Goal: Information Seeking & Learning: Learn about a topic

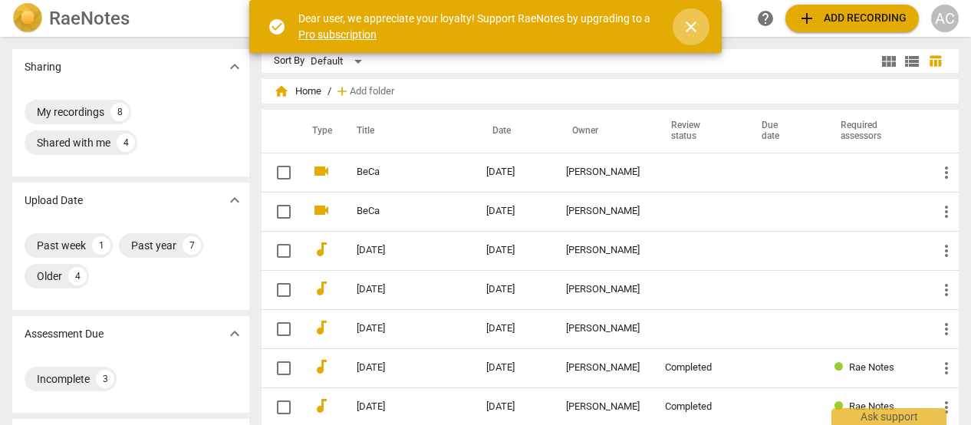
click at [699, 28] on span "close" at bounding box center [691, 27] width 18 height 18
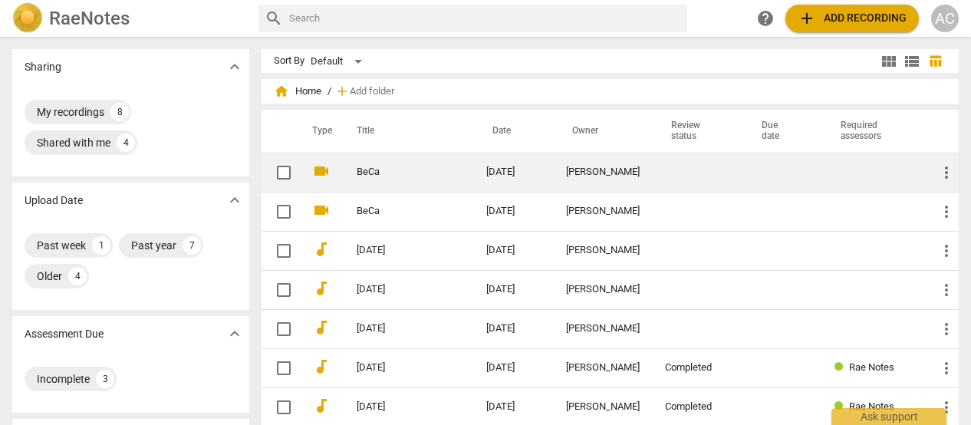
click at [384, 173] on link "BeCa" at bounding box center [394, 172] width 75 height 12
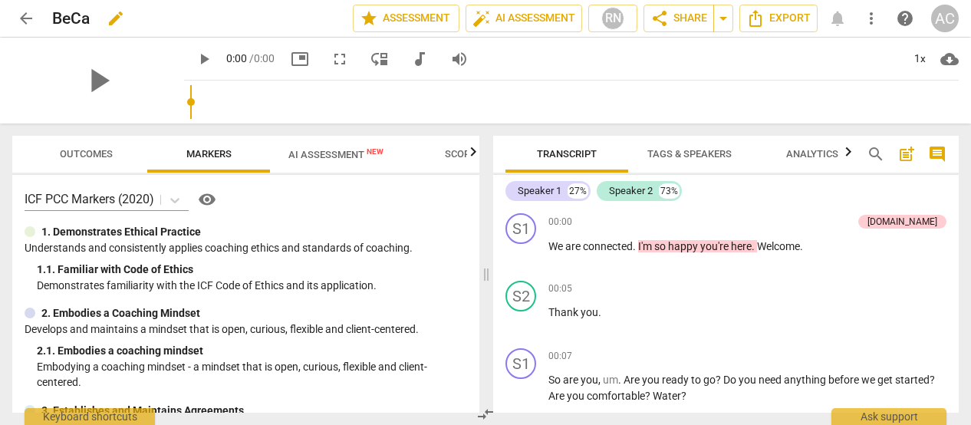
click at [93, 19] on div "BeCa edit" at bounding box center [196, 19] width 288 height 28
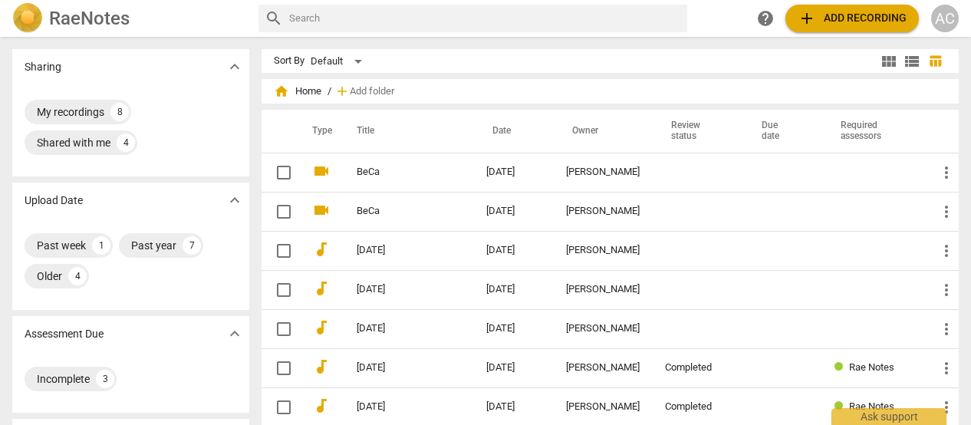
scroll to position [1, 0]
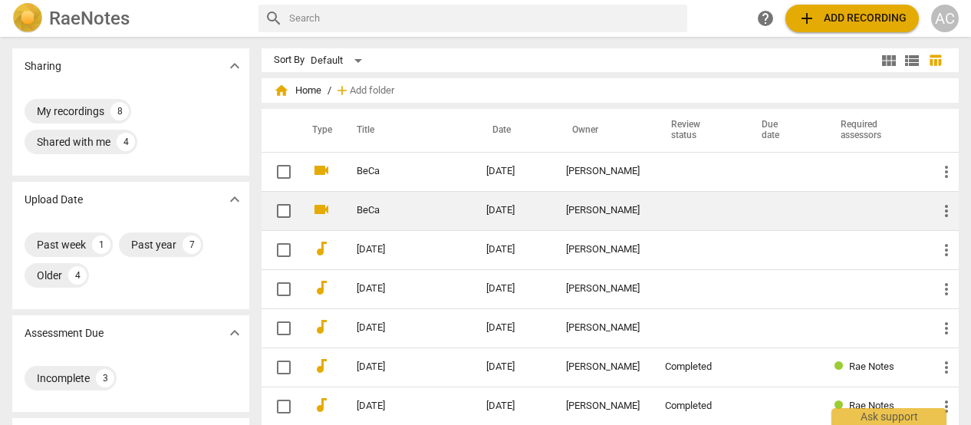
click at [474, 209] on td "[DATE]" at bounding box center [514, 210] width 80 height 39
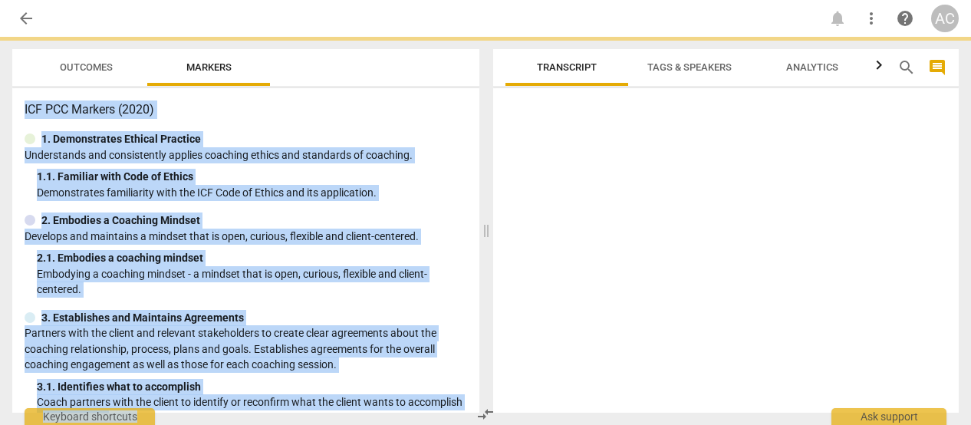
click at [472, 209] on div "ICF PCC Markers (2020) 1. Demonstrates Ethical Practice Understands and consist…" at bounding box center [245, 250] width 467 height 324
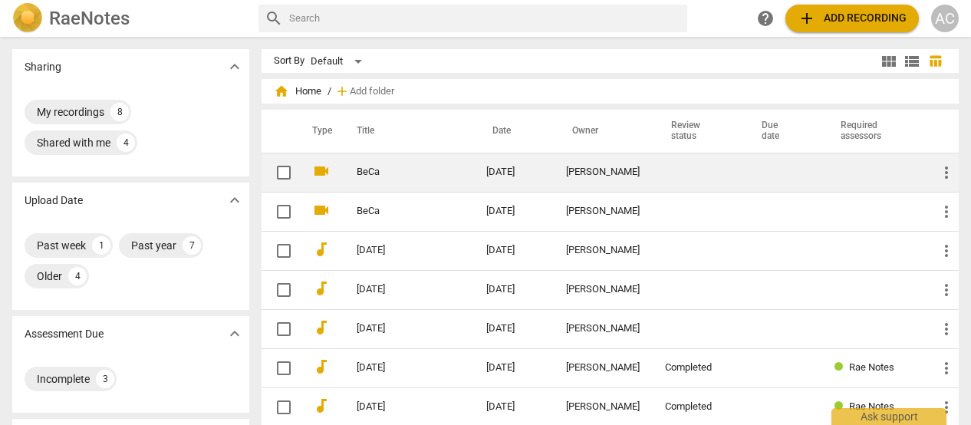
click at [545, 180] on td "[DATE]" at bounding box center [514, 172] width 80 height 39
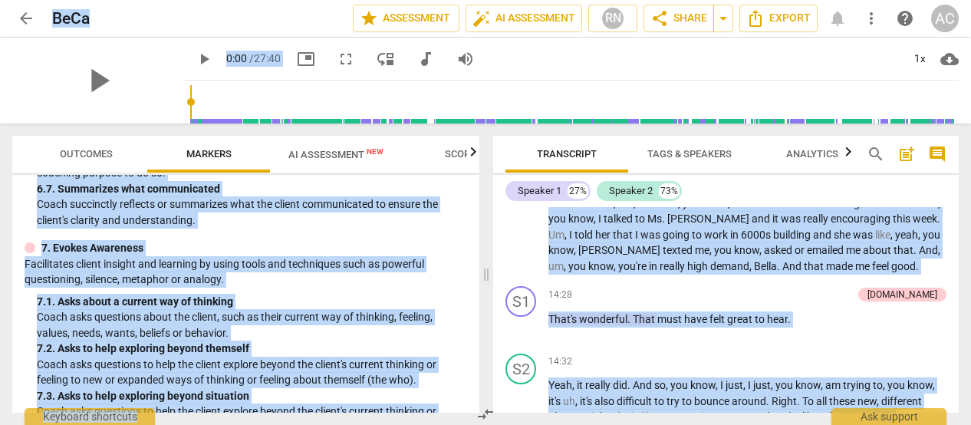
scroll to position [3301, 0]
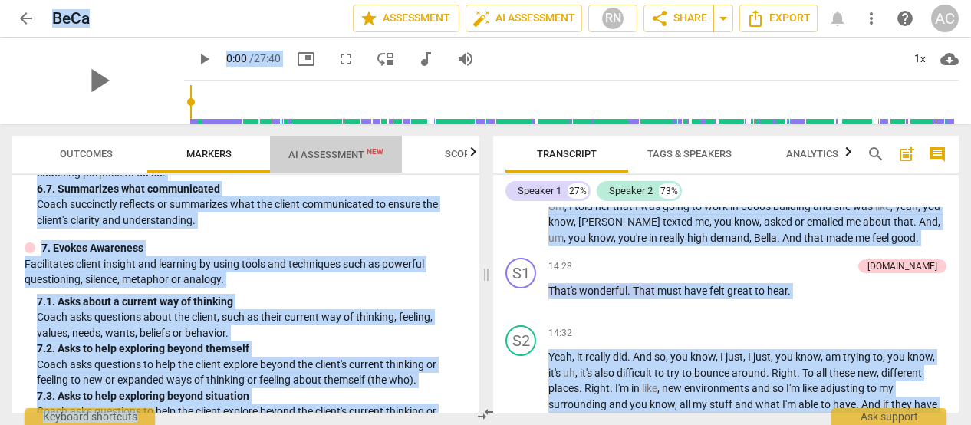
click at [324, 156] on span "AI Assessment New" at bounding box center [335, 155] width 95 height 12
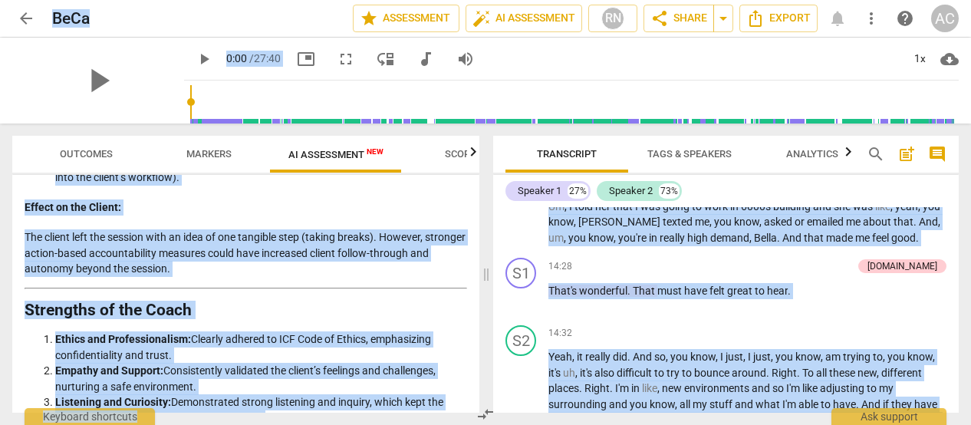
scroll to position [2488, 0]
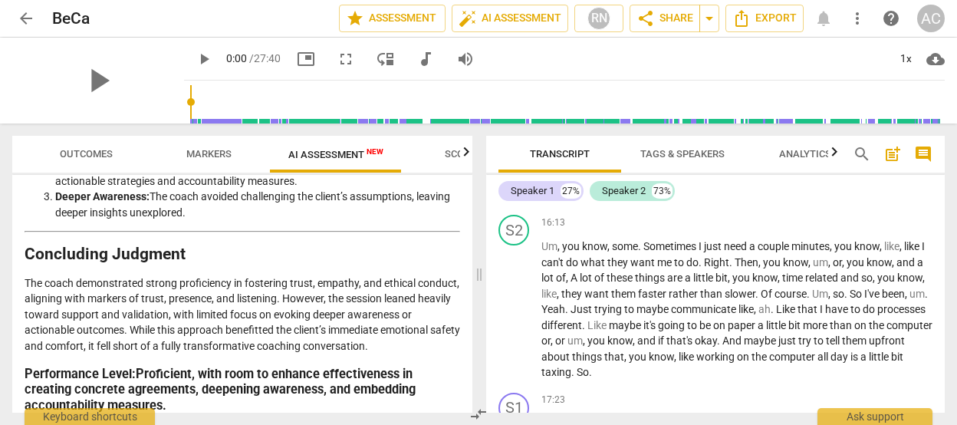
scroll to position [2880, 0]
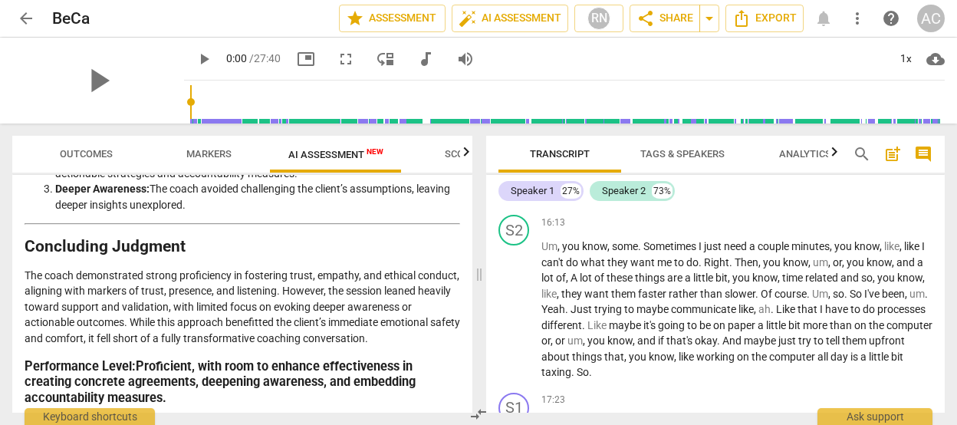
click at [457, 146] on span "Scores" at bounding box center [463, 154] width 74 height 21
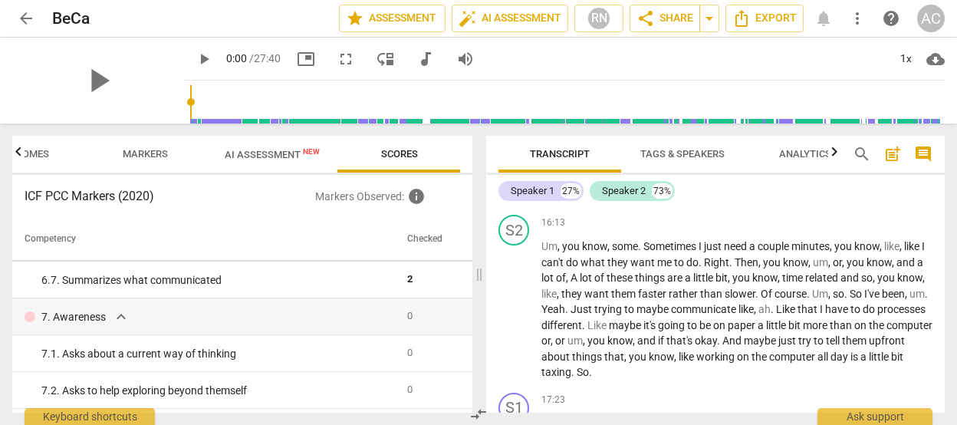
scroll to position [992, 0]
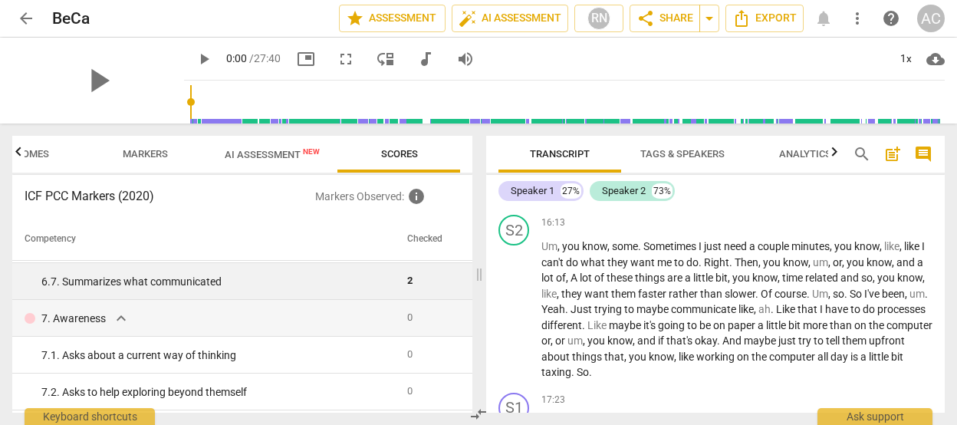
click at [248, 277] on div "6. 7. Summarizes what communicated" at bounding box center [218, 282] width 354 height 16
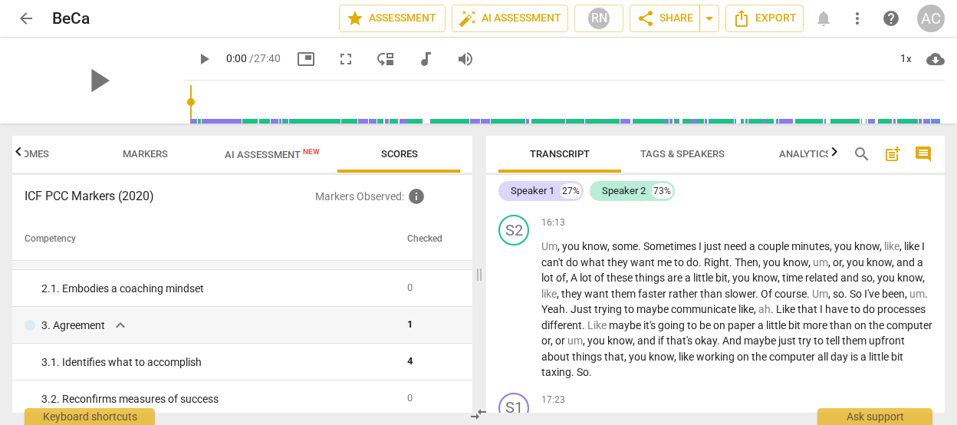
scroll to position [102, 0]
click at [235, 314] on td "3. Agreement expand_more" at bounding box center [206, 324] width 389 height 37
drag, startPoint x: 25, startPoint y: 409, endPoint x: -32, endPoint y: 469, distance: 83.0
click at [0, 0] on html "arrow_back BeCa edit star Assessment auto_fix_high AI Assessment RN share Share…" at bounding box center [478, 0] width 957 height 0
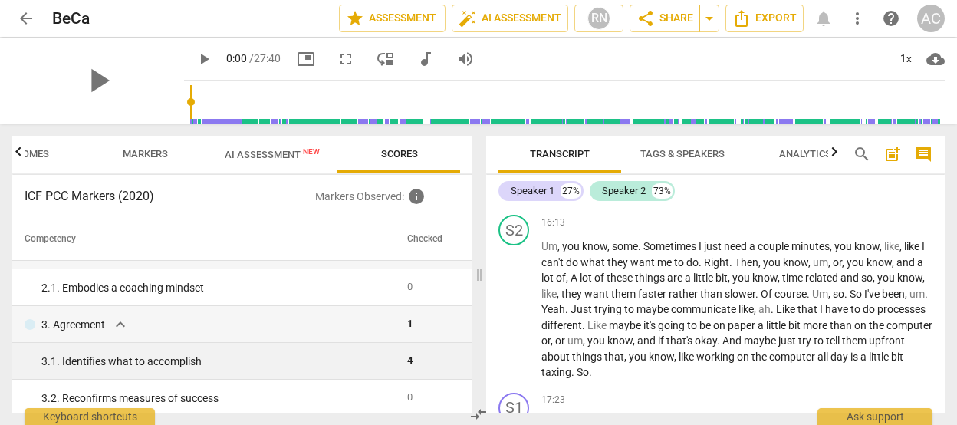
click at [294, 366] on div "3. 1. Identifies what to accomplish" at bounding box center [218, 362] width 354 height 16
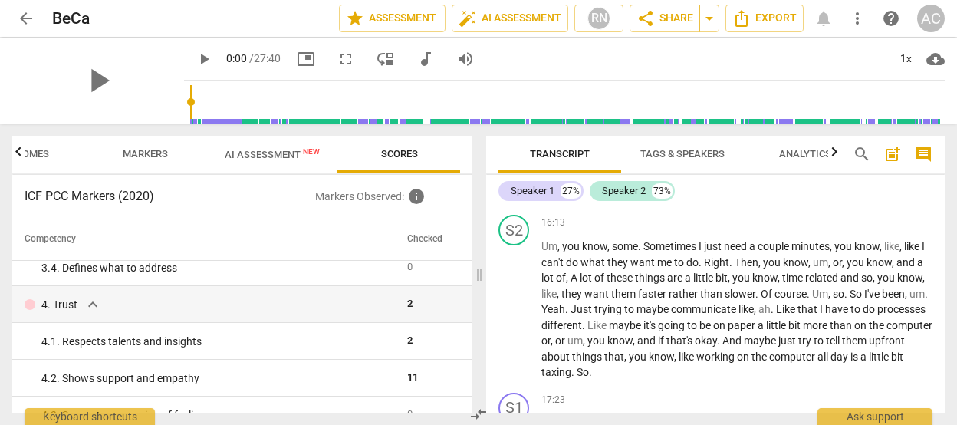
scroll to position [309, 0]
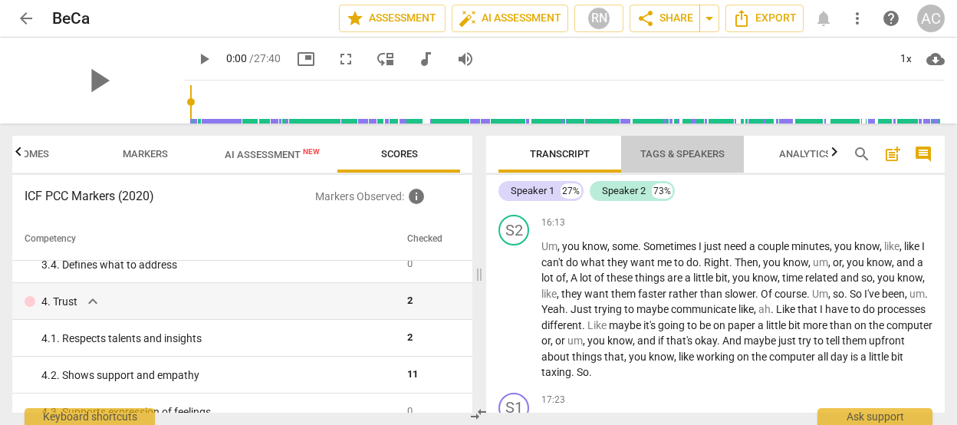
click at [681, 153] on span "Tags & Speakers" at bounding box center [682, 154] width 84 height 12
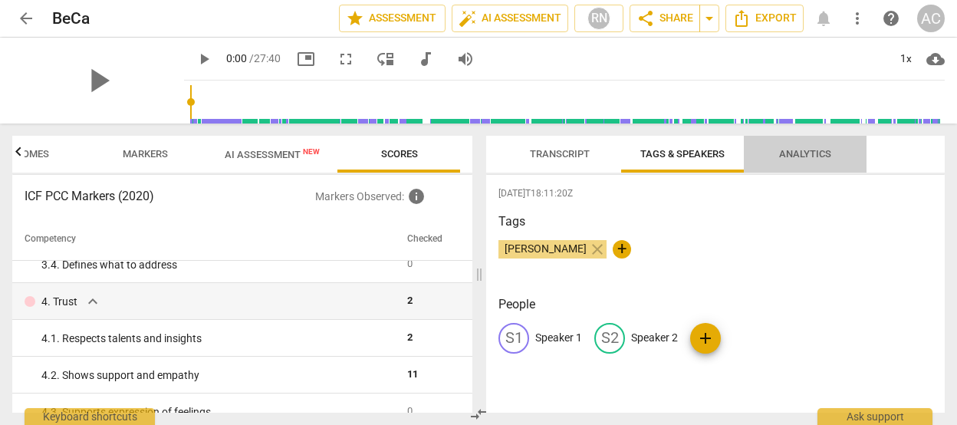
click at [801, 153] on span "Analytics" at bounding box center [805, 154] width 52 height 12
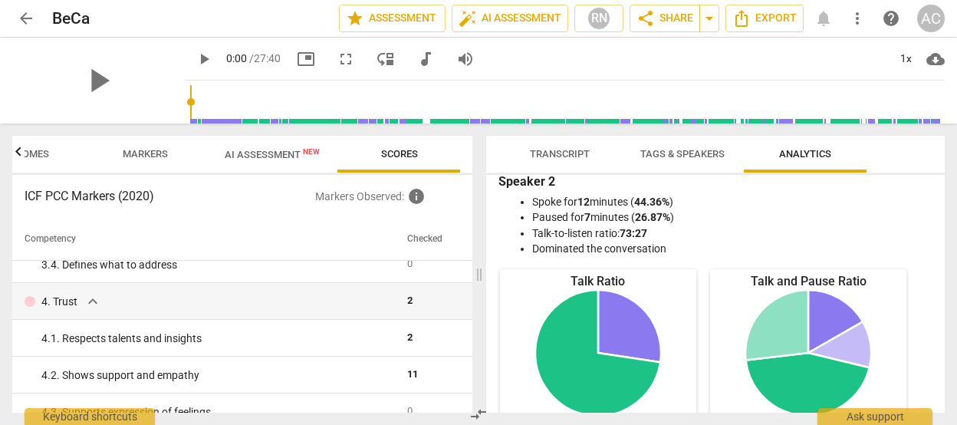
scroll to position [0, 0]
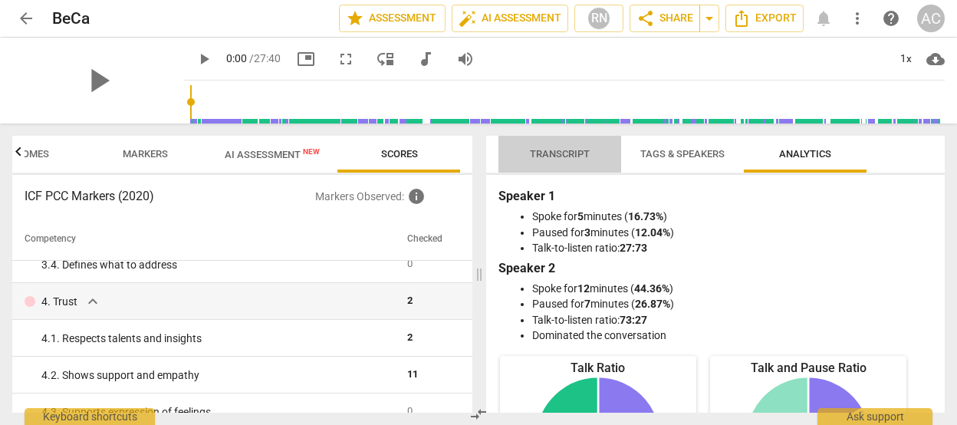
click at [572, 157] on span "Transcript" at bounding box center [560, 154] width 60 height 12
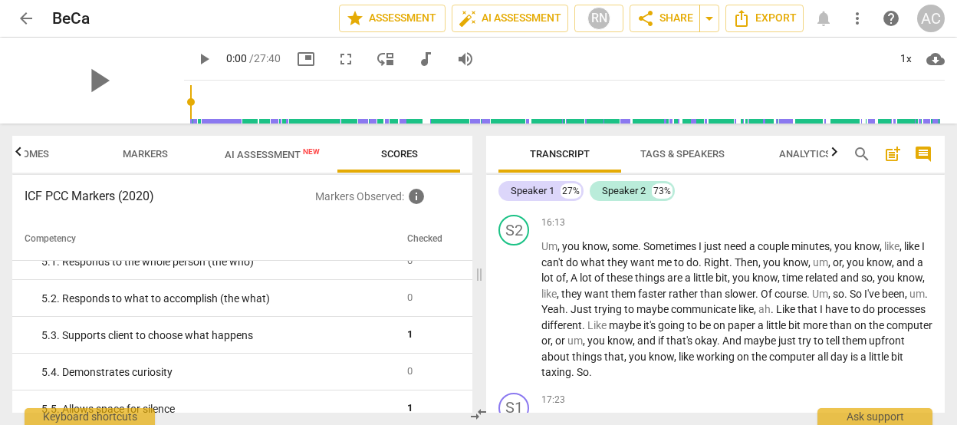
scroll to position [578, 0]
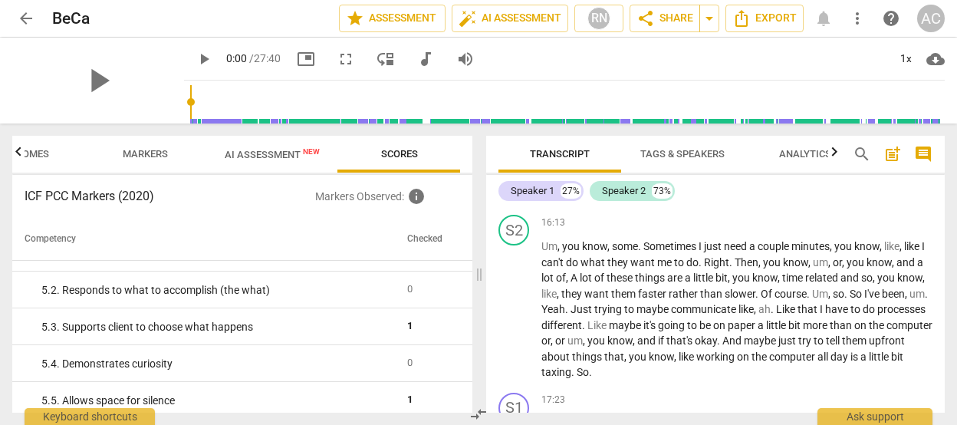
click at [17, 148] on icon "button" at bounding box center [18, 152] width 18 height 18
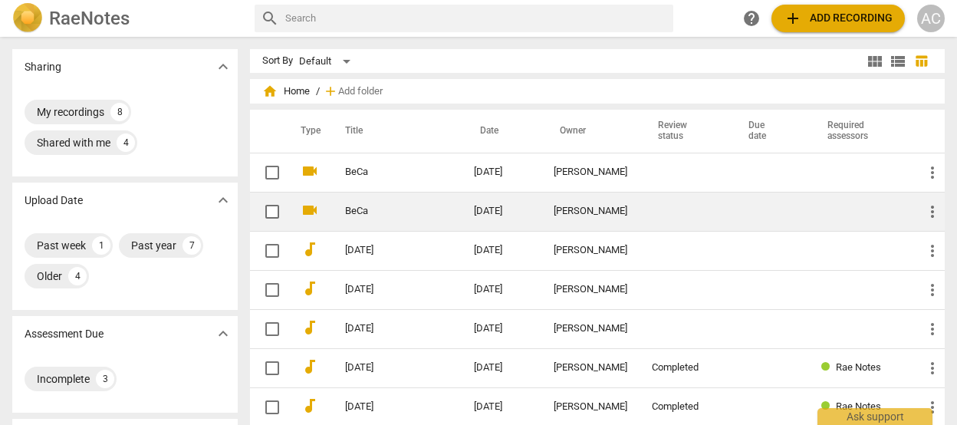
click at [457, 219] on td "BeCa" at bounding box center [394, 211] width 135 height 39
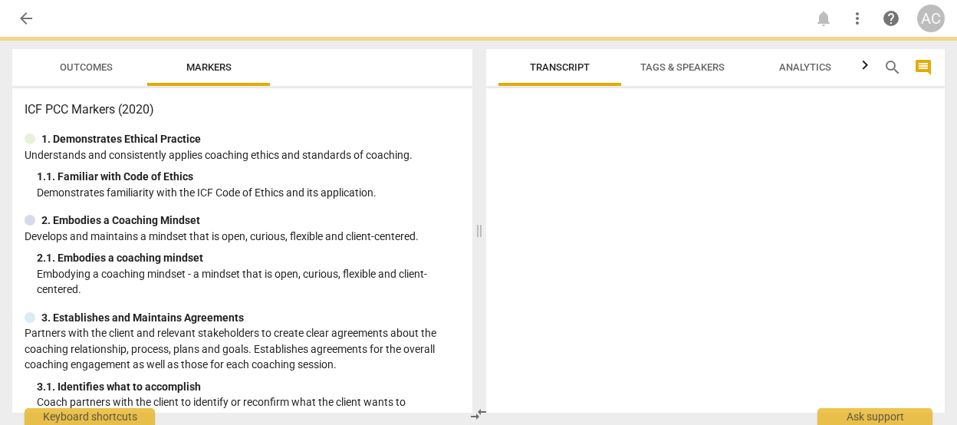
click at [457, 219] on div "ICF PCC Markers (2020) 1. Demonstrates Ethical Practice Understands and consist…" at bounding box center [242, 250] width 460 height 324
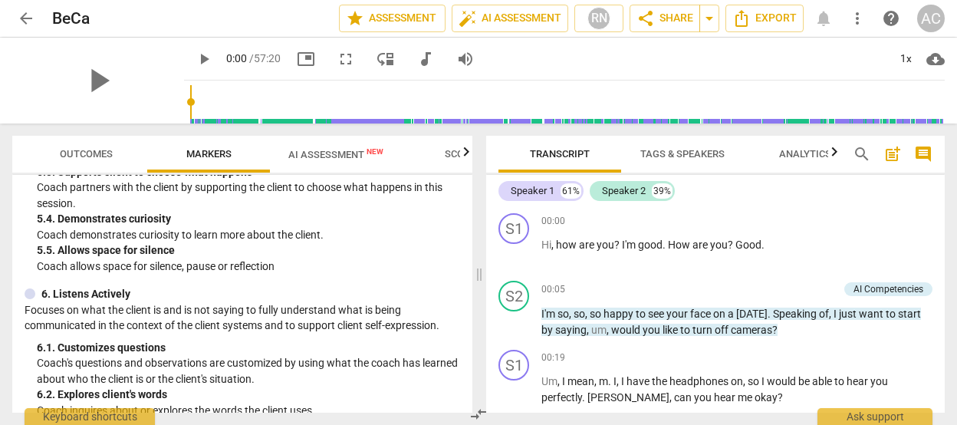
scroll to position [880, 0]
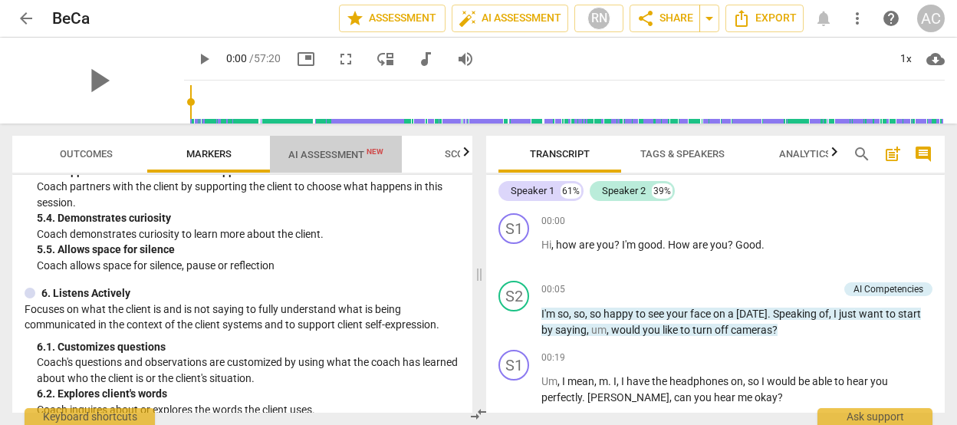
click at [321, 151] on span "AI Assessment New" at bounding box center [335, 155] width 95 height 12
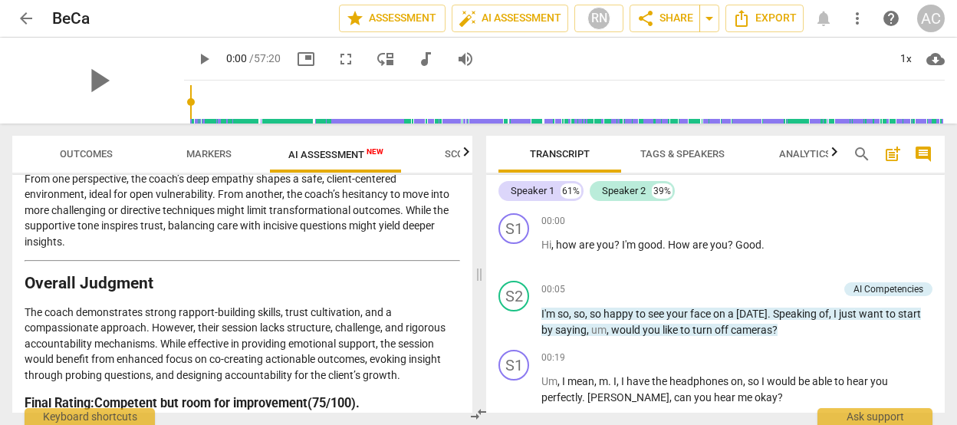
scroll to position [3505, 0]
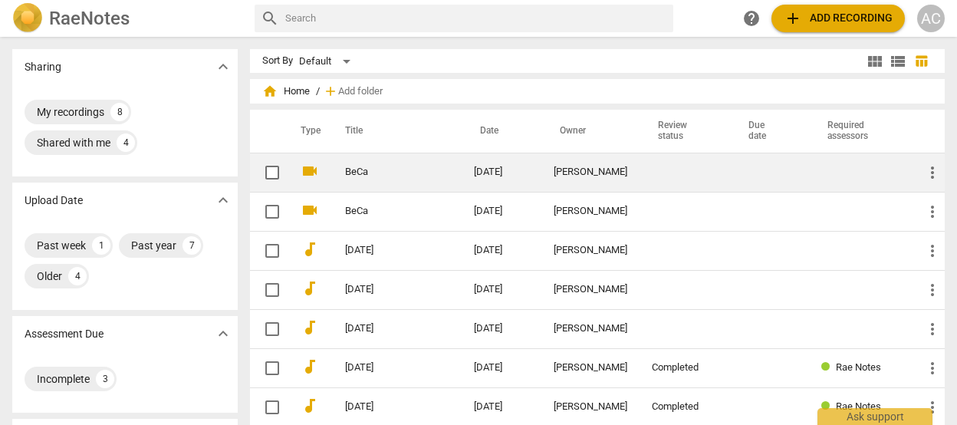
click at [480, 173] on td "[DATE]" at bounding box center [502, 172] width 80 height 39
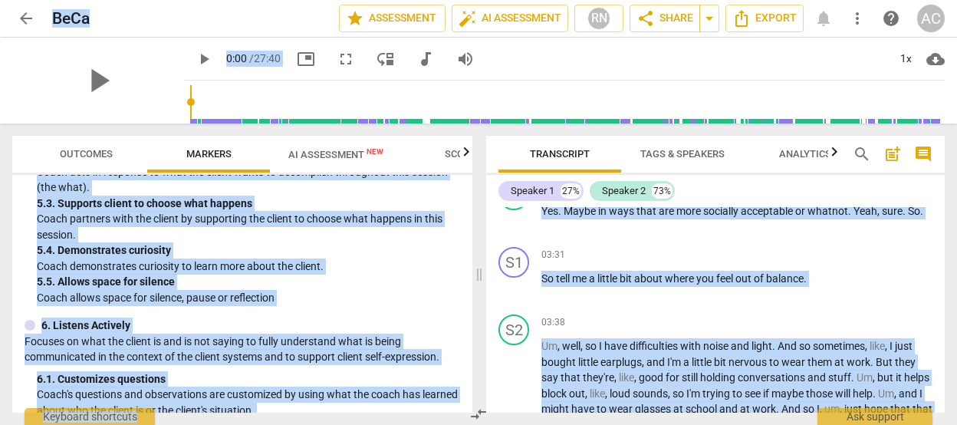
scroll to position [969, 0]
